Goal: Transaction & Acquisition: Purchase product/service

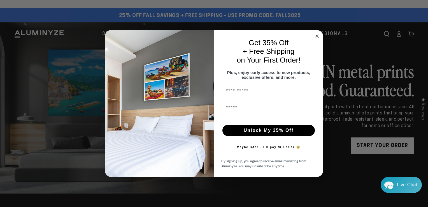
click at [315, 33] on circle "Close dialog" at bounding box center [317, 36] width 6 height 6
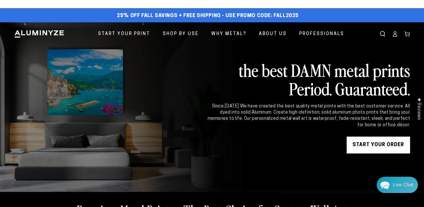
click at [374, 144] on link "START YOUR Order" at bounding box center [377, 144] width 63 height 17
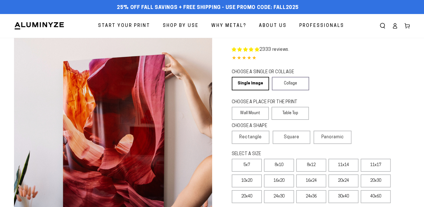
select select "**********"
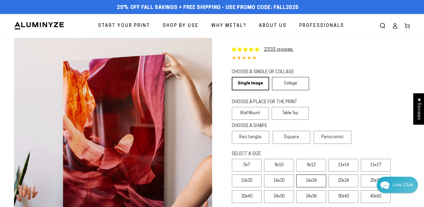
click at [309, 182] on label "16x24" at bounding box center [311, 180] width 30 height 13
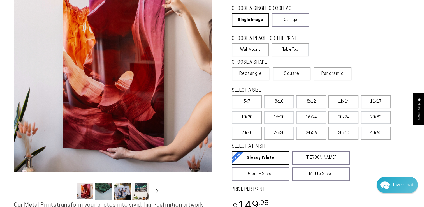
scroll to position [74, 0]
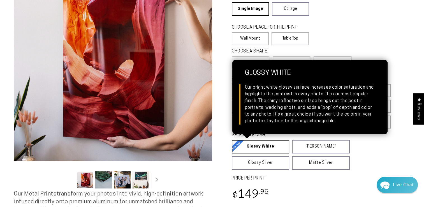
click at [275, 148] on link "Glossy White Glossy White Our bright white glossy surface increases color satur…" at bounding box center [261, 146] width 58 height 13
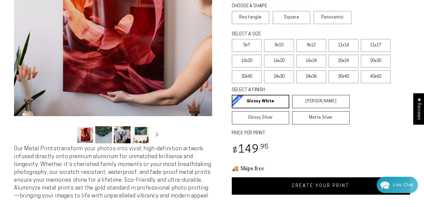
scroll to position [130, 0]
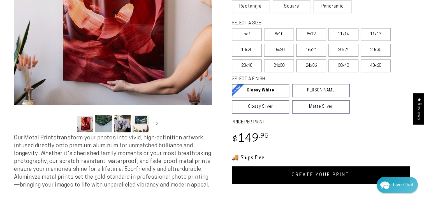
click at [263, 172] on link "CREATE YOUR PRINT" at bounding box center [321, 174] width 178 height 17
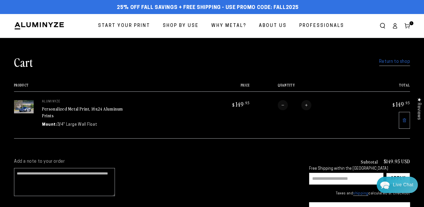
click at [314, 180] on input "text" at bounding box center [346, 178] width 74 height 12
type input "********"
click at [397, 174] on div "Apply" at bounding box center [397, 178] width 15 height 11
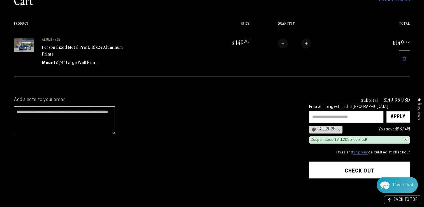
scroll to position [67, 0]
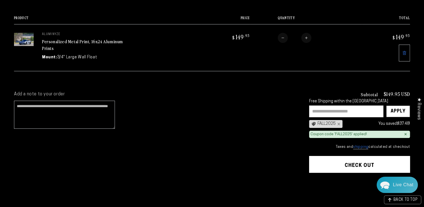
click at [423, 3] on cart-items "Cart Return to shop Your cart is currently empty Return to shop Product Price T…" at bounding box center [212, 26] width 424 height 111
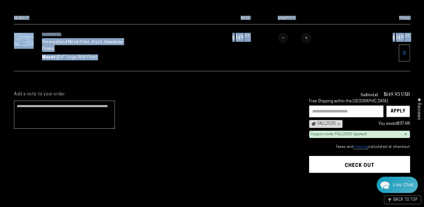
click at [423, 3] on cart-items "Cart Return to shop Your cart is currently empty Return to shop Product Price T…" at bounding box center [212, 26] width 424 height 111
drag, startPoint x: 423, startPoint y: 3, endPoint x: 368, endPoint y: 44, distance: 69.4
click at [368, 44] on td "$ 149 .95" at bounding box center [385, 47] width 48 height 47
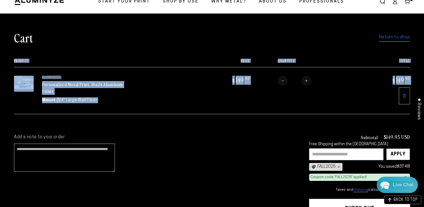
scroll to position [22, 0]
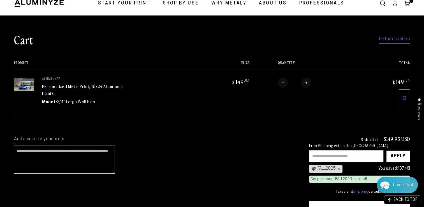
click at [226, 132] on div "Add a note to your order Subtotal $149.95 USD Free Shipping within the USA Appl…" at bounding box center [212, 194] width 424 height 136
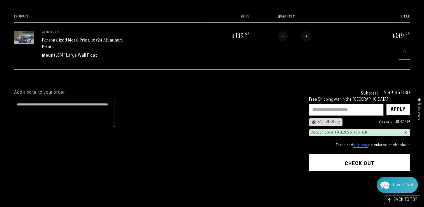
scroll to position [71, 0]
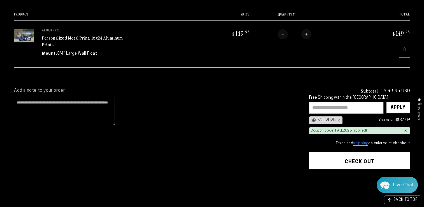
click at [377, 163] on button "Check out" at bounding box center [359, 160] width 101 height 17
